Goal: Check status

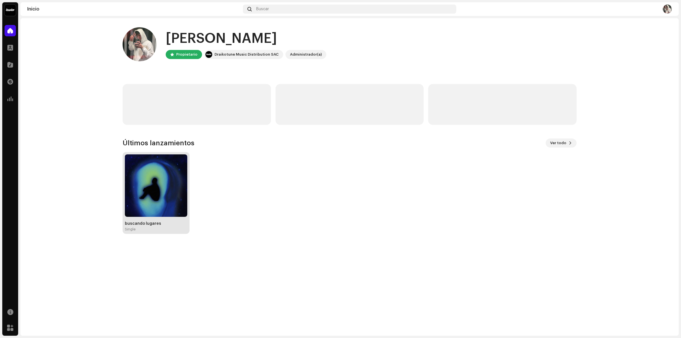
click at [171, 206] on img at bounding box center [156, 185] width 62 height 62
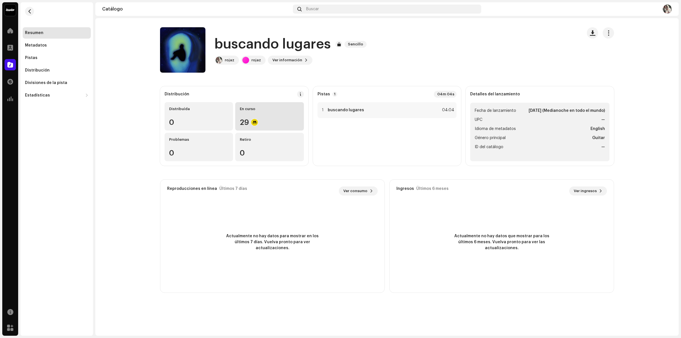
click at [255, 106] on div "En curso 29" at bounding box center [269, 116] width 68 height 28
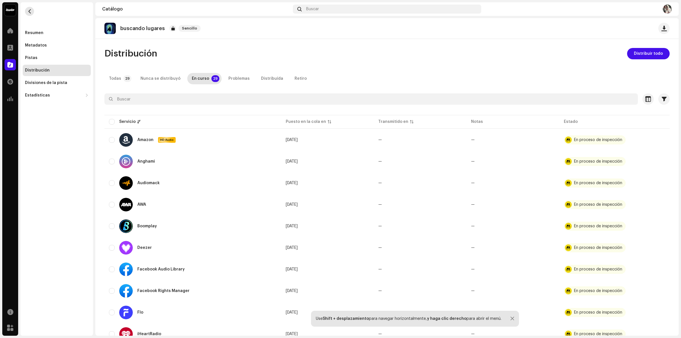
click at [28, 14] on button "button" at bounding box center [29, 11] width 9 height 9
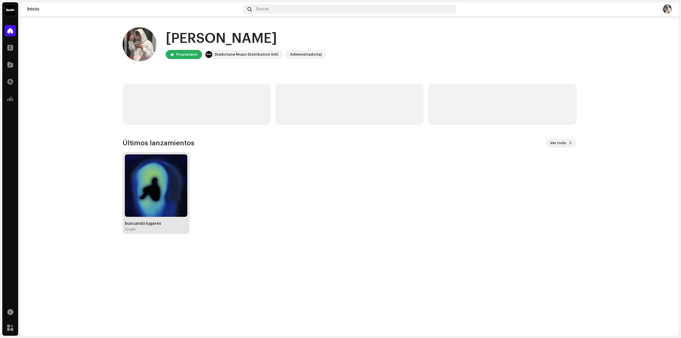
click at [150, 199] on img at bounding box center [156, 185] width 62 height 62
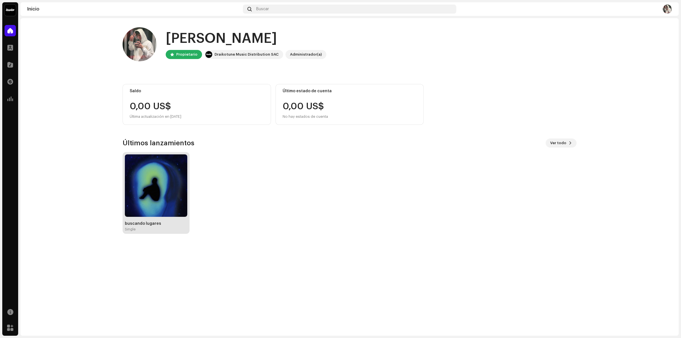
click at [158, 180] on img at bounding box center [156, 185] width 62 height 62
click at [172, 193] on img at bounding box center [156, 185] width 62 height 62
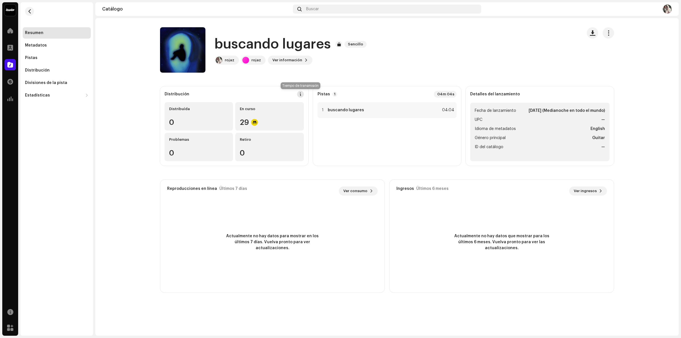
click at [304, 95] on button at bounding box center [300, 94] width 7 height 7
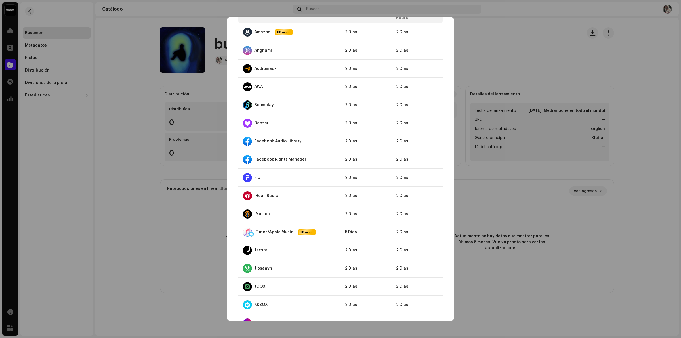
scroll to position [106, 0]
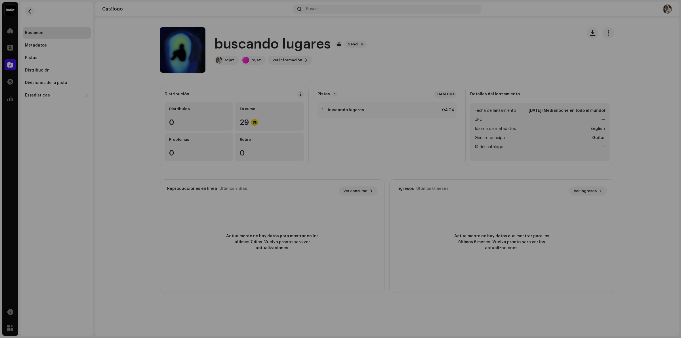
click at [475, 55] on div "Directrices de la PSD sobre el plazo de transmisión Solemos transmitir sus lanz…" at bounding box center [340, 169] width 681 height 338
